Goal: Ask a question

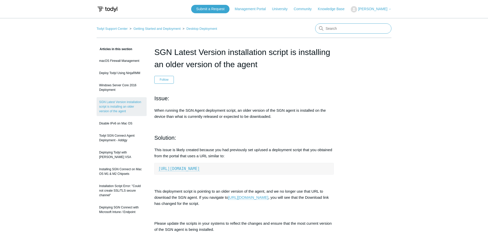
click at [338, 32] on input "Search" at bounding box center [353, 28] width 76 height 10
type input "server 2012"
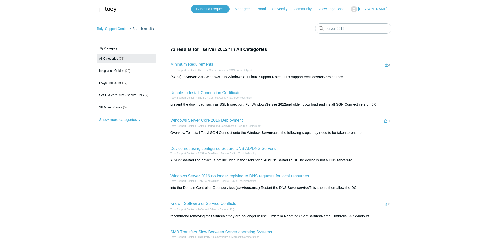
click at [206, 64] on link "Minimum Requirements" at bounding box center [191, 64] width 43 height 4
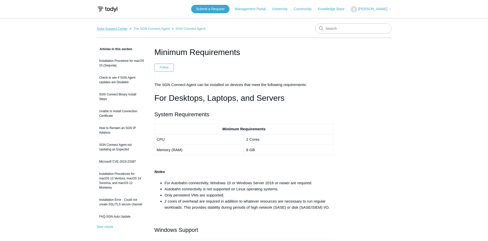
click at [116, 29] on link "Todyl Support Center" at bounding box center [112, 29] width 31 height 4
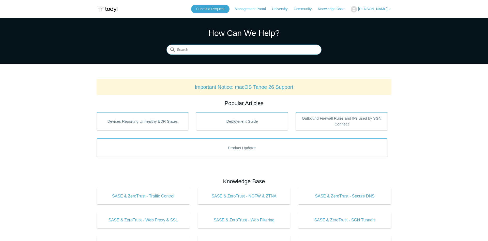
click at [248, 52] on input "Search" at bounding box center [244, 50] width 155 height 10
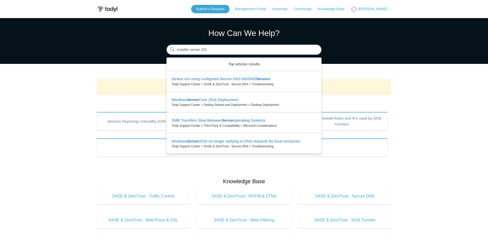
type input "installer server 2012"
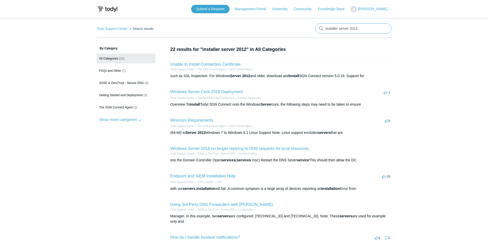
click at [368, 28] on input "installer server 2012" at bounding box center [353, 28] width 76 height 10
type input "server 2012 installer"
click at [374, 7] on span "[PERSON_NAME]" at bounding box center [372, 9] width 29 height 4
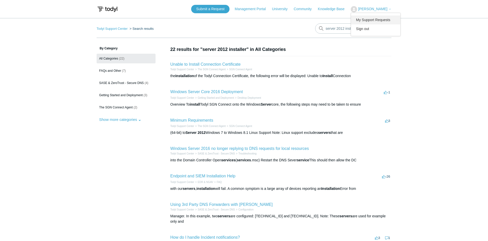
click at [391, 19] on link "My Support Requests" at bounding box center [376, 20] width 50 height 9
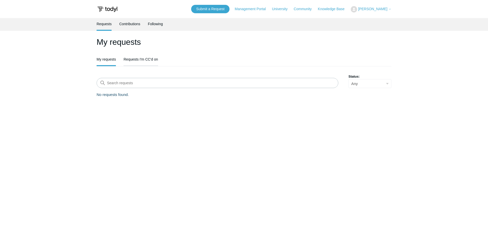
click at [149, 59] on link "Requests I'm CC'd on" at bounding box center [141, 58] width 34 height 11
click at [107, 61] on link "My requests" at bounding box center [106, 58] width 19 height 11
click at [216, 10] on link "Submit a Request" at bounding box center [210, 9] width 38 height 8
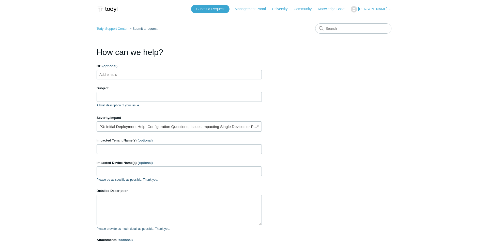
click at [159, 73] on ul "Add emails" at bounding box center [179, 74] width 165 height 9
type input "shaugn@ondemandns.com"
click at [143, 101] on input "Subject" at bounding box center [179, 97] width 165 height 10
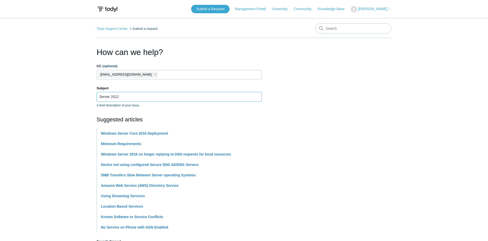
type input "Server 2012"
click at [320, 91] on section "How can we help? CC (optional) shaugn@ondemandns.com Subject Server 2012 A brie…" at bounding box center [244, 225] width 295 height 358
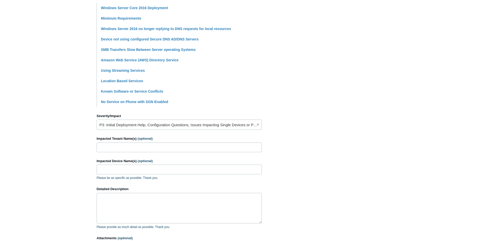
scroll to position [130, 0]
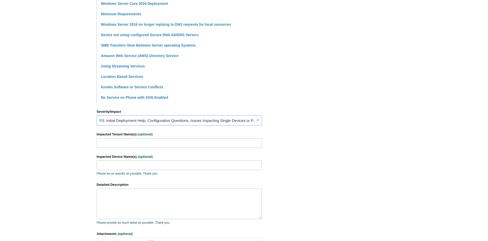
click at [201, 122] on link "P3: Initial Deployment Help, Configuration Questions, Issues Impacting Single D…" at bounding box center [179, 120] width 165 height 10
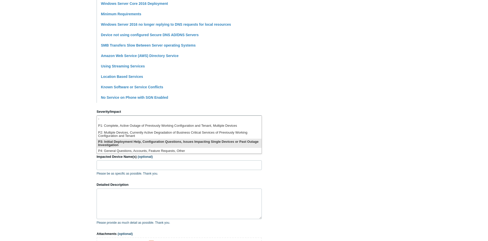
click at [198, 145] on li "P3: Initial Deployment Help, Configuration Questions, Issues Impacting Single D…" at bounding box center [179, 143] width 165 height 9
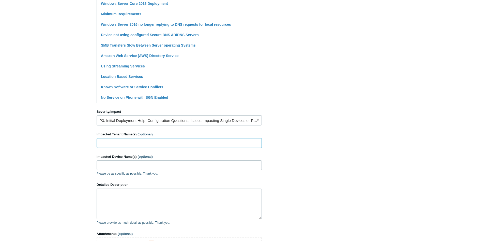
click at [198, 145] on input "Impacted Tenant Name(s) (optional)" at bounding box center [179, 143] width 165 height 10
type input "theodoor group"
click at [175, 169] on input "Impacted Device Name(s) (optional)" at bounding box center [179, 165] width 165 height 10
type input "DC, APP srvr,"
click at [121, 194] on textarea "Detailed Description" at bounding box center [179, 203] width 165 height 31
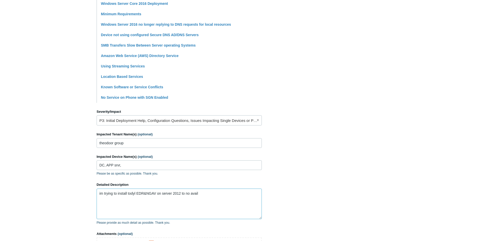
type textarea "im trying to install todyl EDR&NGAV on server 2012 to no avail"
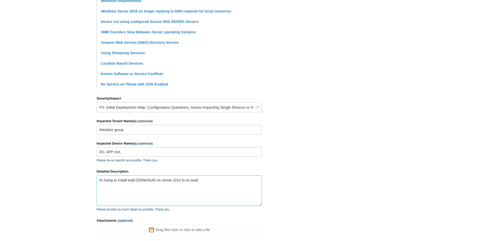
scroll to position [193, 0]
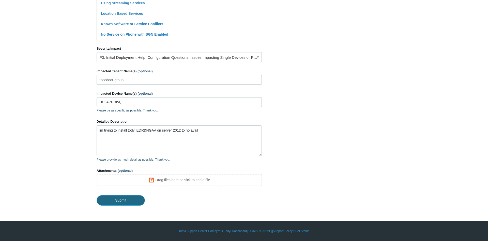
drag, startPoint x: 125, startPoint y: 203, endPoint x: 133, endPoint y: 199, distance: 9.2
click at [124, 203] on input "Submit" at bounding box center [121, 200] width 48 height 10
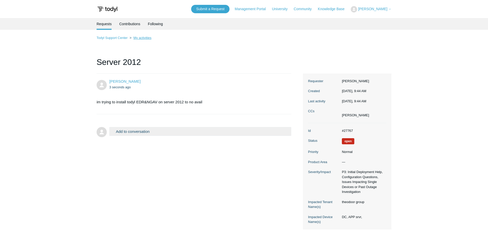
click at [136, 40] on link "My activities" at bounding box center [142, 38] width 18 height 4
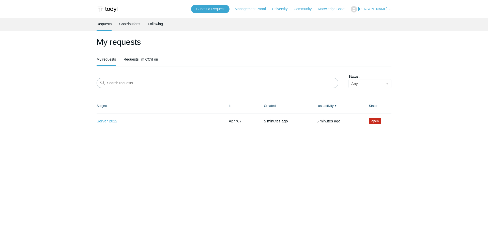
click at [117, 23] on ul "Requests Contributions Following" at bounding box center [244, 24] width 295 height 13
click at [121, 26] on link "Contributions" at bounding box center [129, 23] width 21 height 11
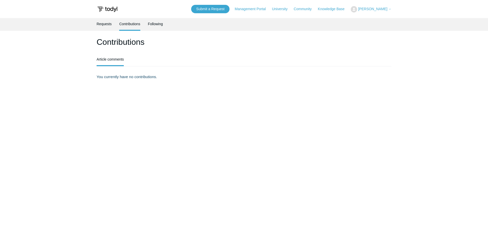
click at [101, 24] on link "Requests" at bounding box center [104, 24] width 15 height 12
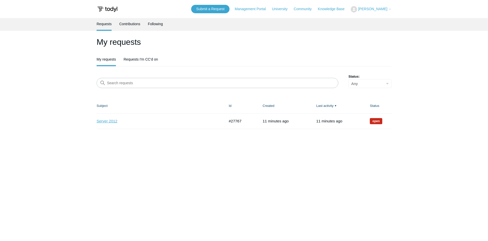
click at [114, 120] on link "Server 2012" at bounding box center [157, 121] width 121 height 6
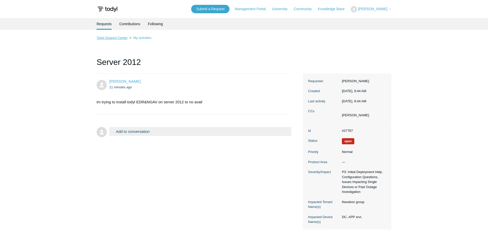
click at [123, 39] on link "Todyl Support Center" at bounding box center [112, 38] width 31 height 4
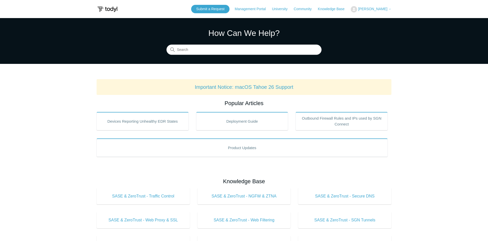
click at [375, 10] on span "[PERSON_NAME]" at bounding box center [372, 9] width 29 height 4
click at [387, 23] on link "My Support Requests" at bounding box center [376, 20] width 50 height 9
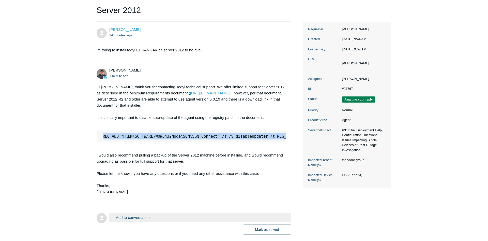
scroll to position [0, 5]
drag, startPoint x: 103, startPoint y: 137, endPoint x: 279, endPoint y: 135, distance: 176.5
click at [279, 135] on code "REG ADD "HKLM\SOFTWARE\WOW6432Node\SGN\SGN Connect" /f /v disableUpdater /t REG…" at bounding box center [197, 136] width 203 height 5
copy code "REG ADD "HKLM\SOFTWARE\WOW6432Node\SGN\SGN Connect" /f /v disableUpdater /t REG…"
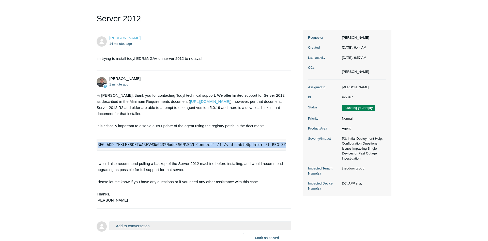
scroll to position [81, 0]
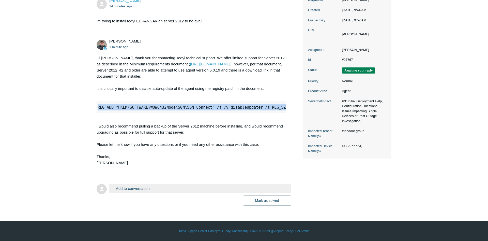
click at [141, 189] on button "Add to conversation" at bounding box center [200, 188] width 182 height 9
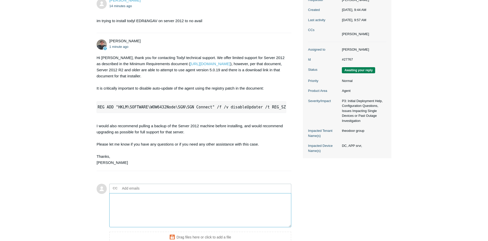
click at [149, 207] on textarea "Add your reply" at bounding box center [200, 210] width 182 height 34
click at [289, 207] on textarea "Hey Matt, could you please tell me where i can download that version of todyl ?…" at bounding box center [200, 210] width 182 height 34
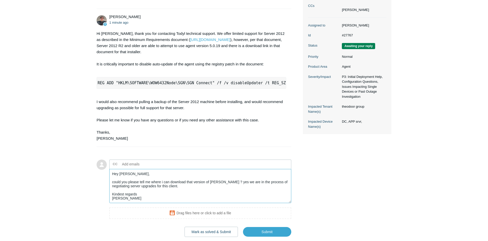
scroll to position [136, 0]
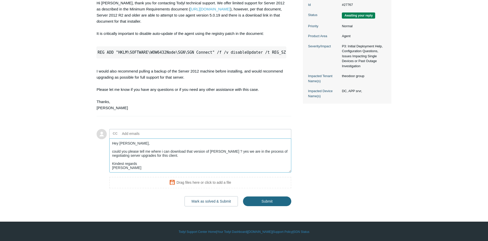
type textarea "Hey Matt, could you please tell me where i can download that version of todyl ?…"
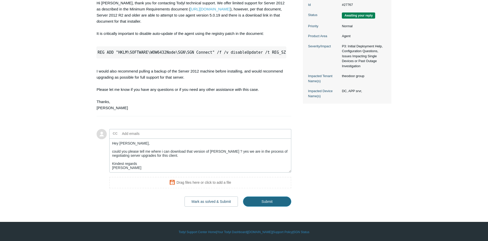
click at [268, 203] on input "Submit" at bounding box center [267, 201] width 48 height 10
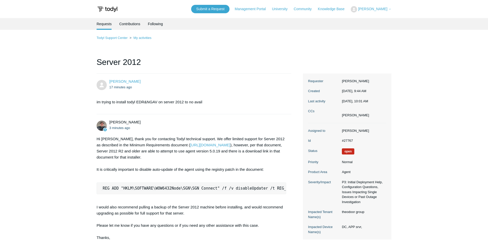
click at [104, 28] on li "Requests" at bounding box center [104, 24] width 15 height 12
click at [106, 26] on li "Requests" at bounding box center [104, 24] width 15 height 12
click at [106, 38] on link "Todyl Support Center" at bounding box center [112, 38] width 31 height 4
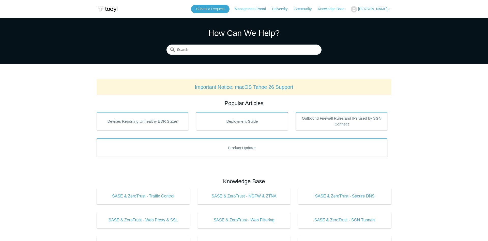
click at [384, 8] on span "[PERSON_NAME]" at bounding box center [372, 9] width 29 height 4
click at [371, 22] on link "My Support Requests" at bounding box center [376, 20] width 50 height 9
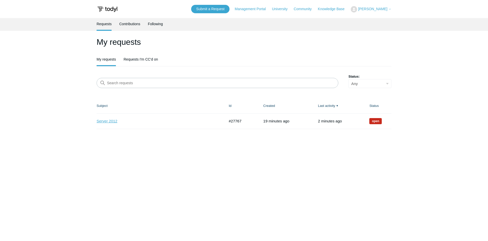
click at [105, 123] on link "Server 2012" at bounding box center [157, 121] width 121 height 6
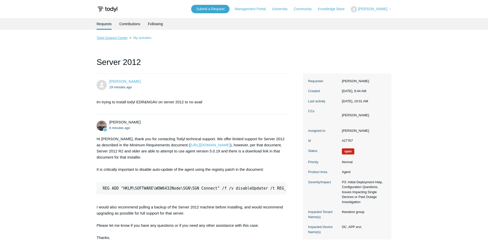
click at [111, 38] on link "Todyl Support Center" at bounding box center [112, 38] width 31 height 4
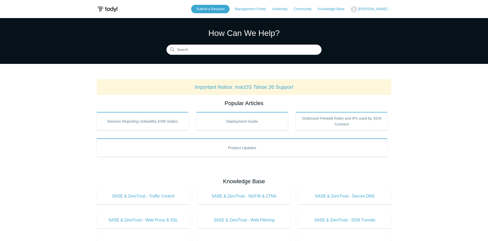
click at [381, 12] on button "[PERSON_NAME]" at bounding box center [371, 9] width 41 height 6
click at [363, 21] on link "My Support Requests" at bounding box center [376, 20] width 50 height 9
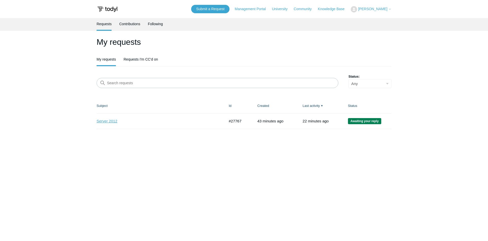
click at [107, 124] on link "Server 2012" at bounding box center [157, 121] width 121 height 6
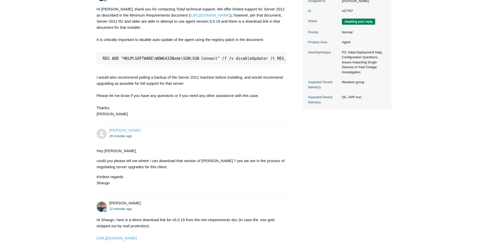
scroll to position [223, 0]
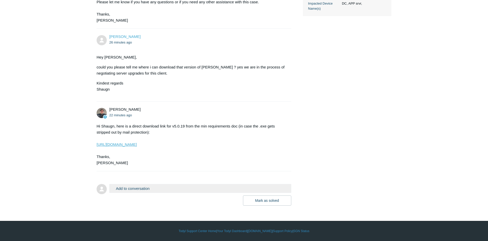
click at [137, 145] on link "[URL][DOMAIN_NAME]" at bounding box center [117, 144] width 40 height 4
